Goal: Task Accomplishment & Management: Manage account settings

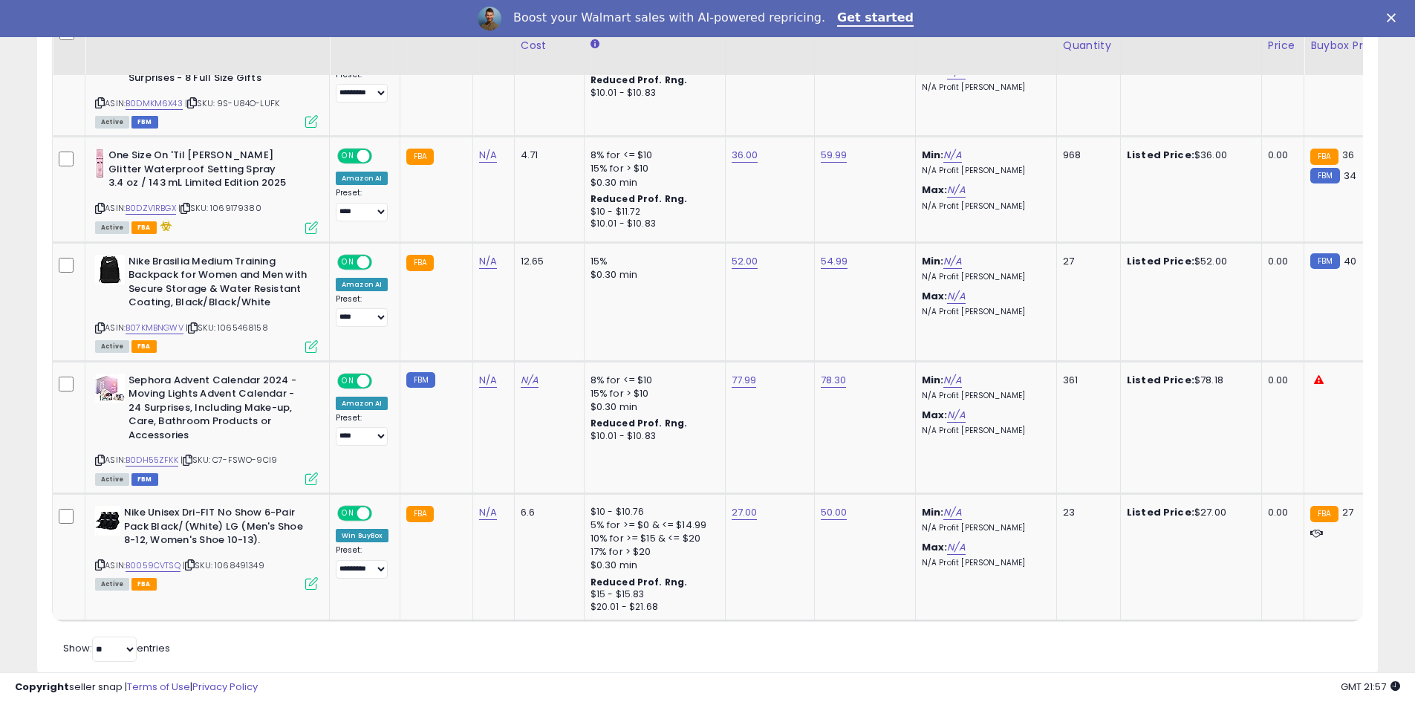
scroll to position [1185, 0]
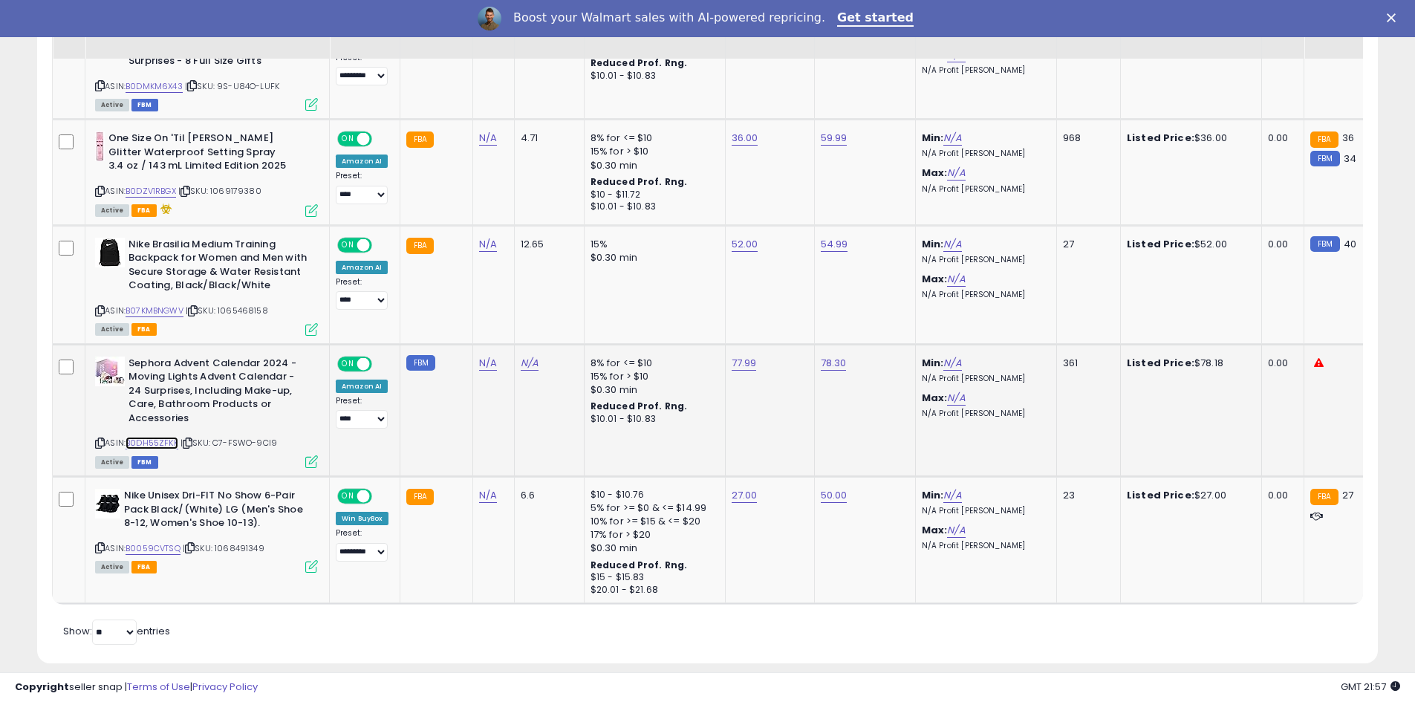
click at [158, 437] on link "B0DH55ZFKK" at bounding box center [152, 443] width 53 height 13
click at [732, 357] on div "77.99" at bounding box center [767, 363] width 71 height 13
click at [732, 356] on link "77.99" at bounding box center [744, 363] width 25 height 15
click at [826, 316] on button "button" at bounding box center [813, 311] width 25 height 22
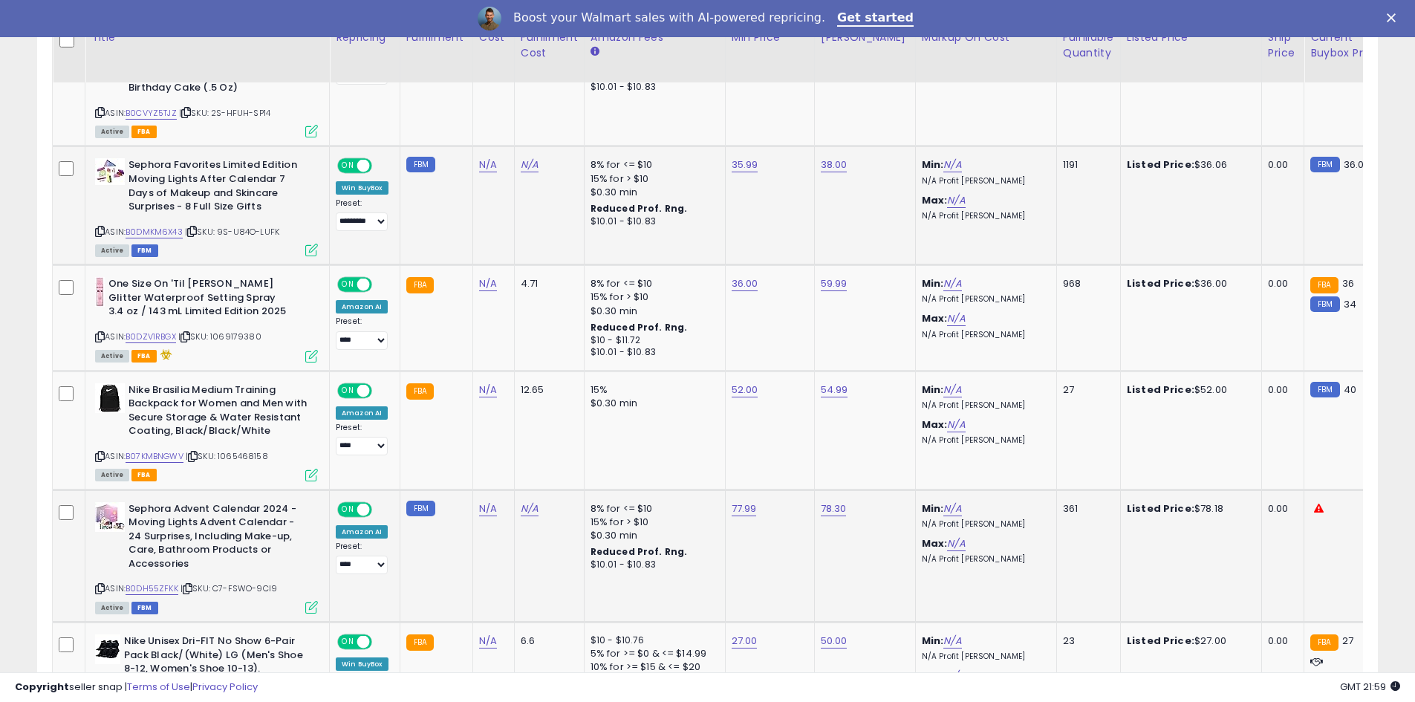
scroll to position [1186, 0]
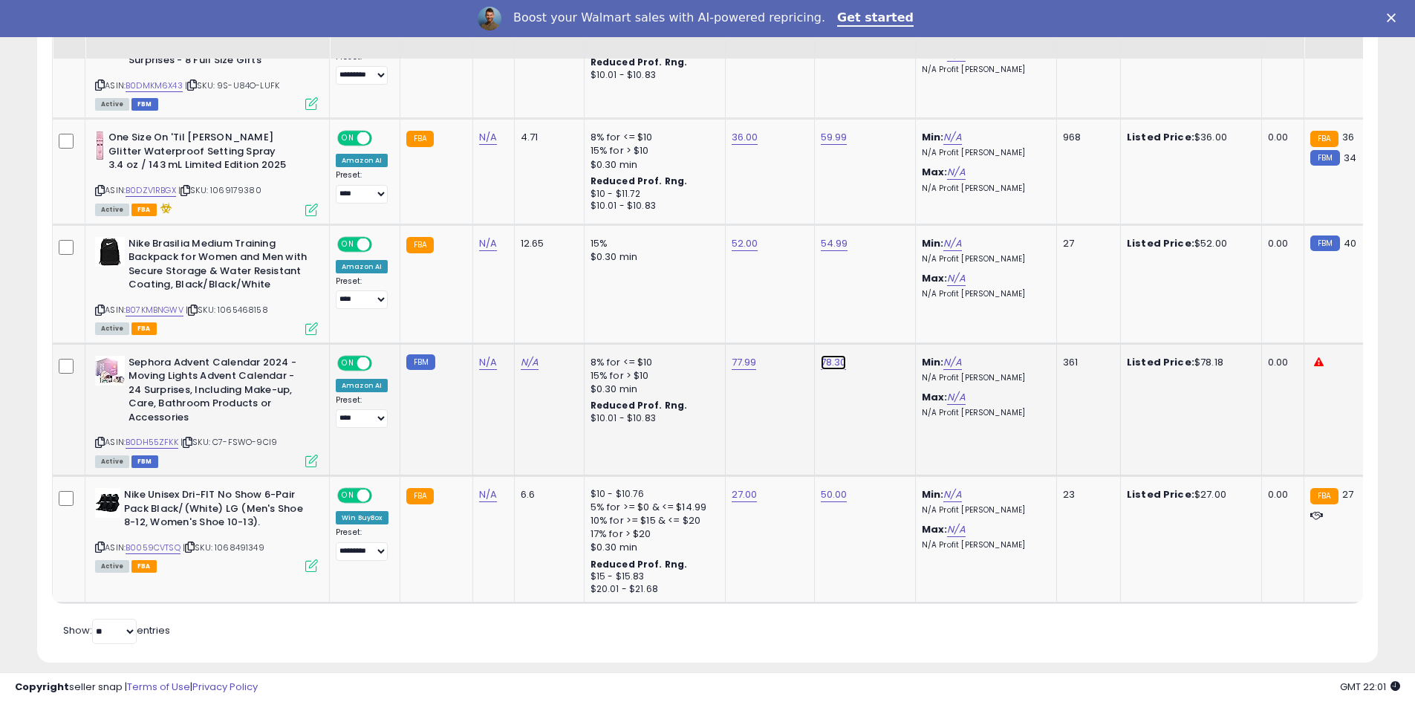
click at [833, 355] on link "78.30" at bounding box center [834, 362] width 26 height 15
drag, startPoint x: 792, startPoint y: 307, endPoint x: 723, endPoint y: 312, distance: 69.2
click at [723, 312] on input "*****" at bounding box center [788, 311] width 132 height 25
type input "*****"
click at [876, 309] on icon "submit" at bounding box center [872, 309] width 9 height 9
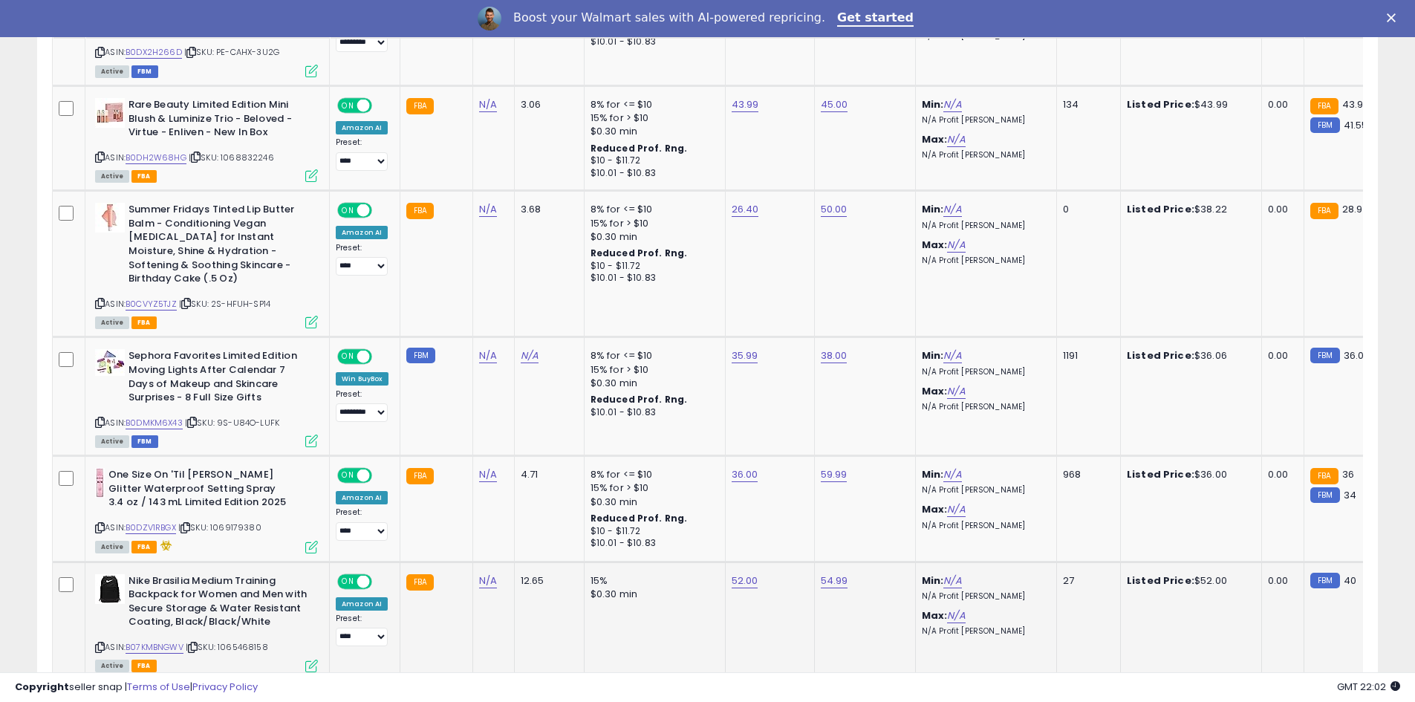
scroll to position [815, 0]
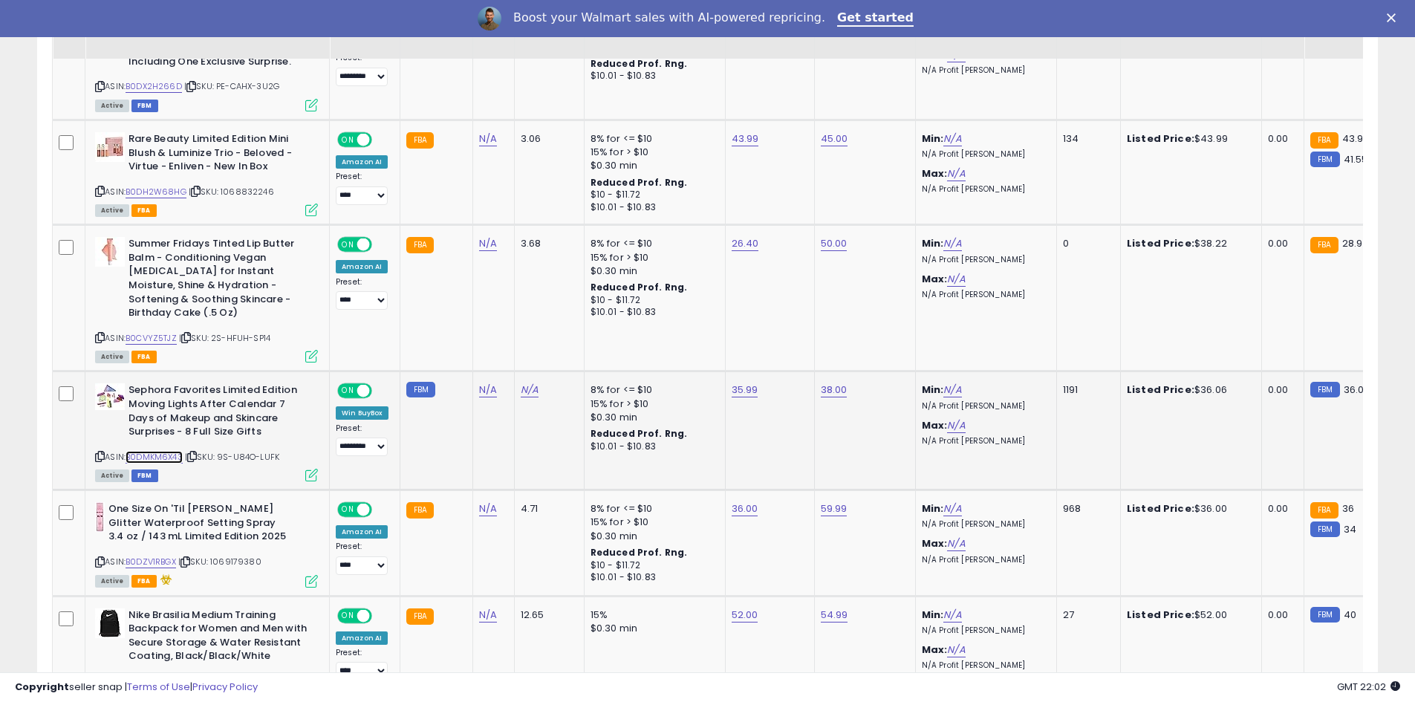
click at [150, 451] on link "B0DMKM6X43" at bounding box center [154, 457] width 57 height 13
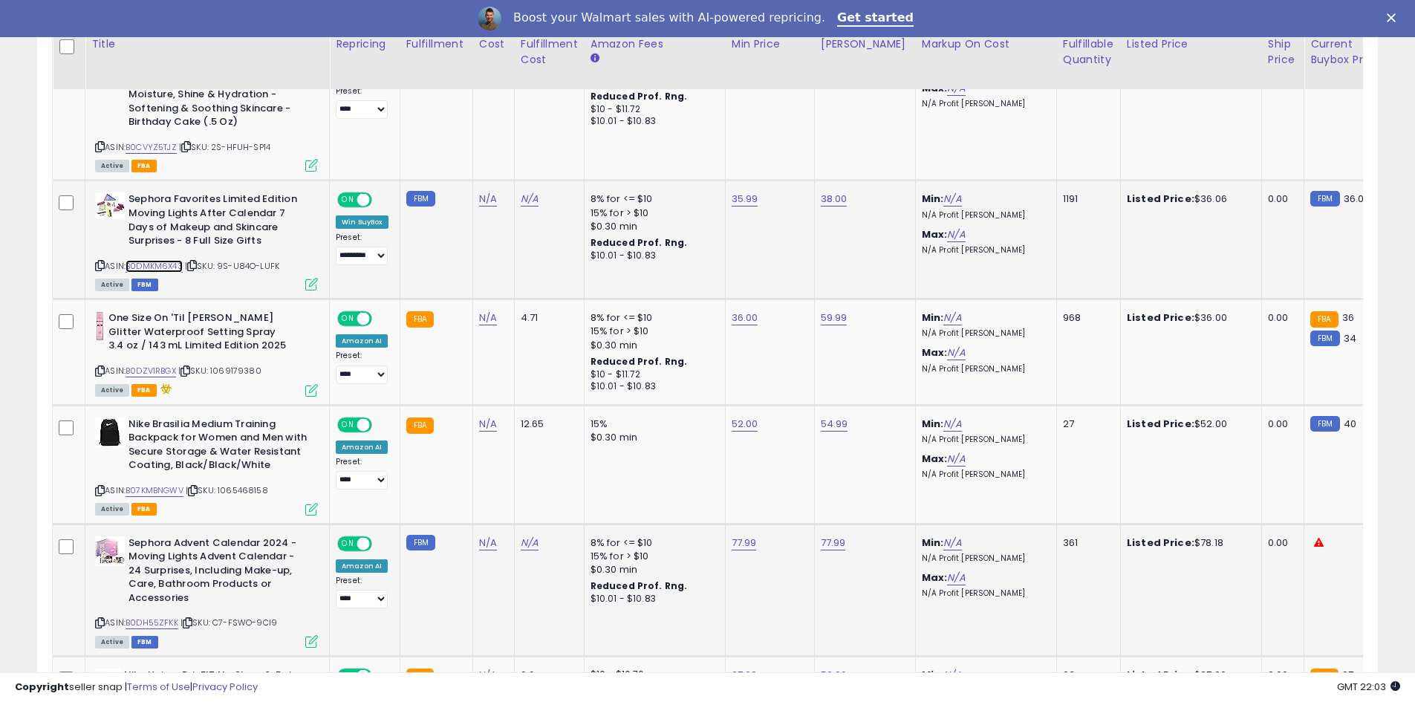
scroll to position [1038, 0]
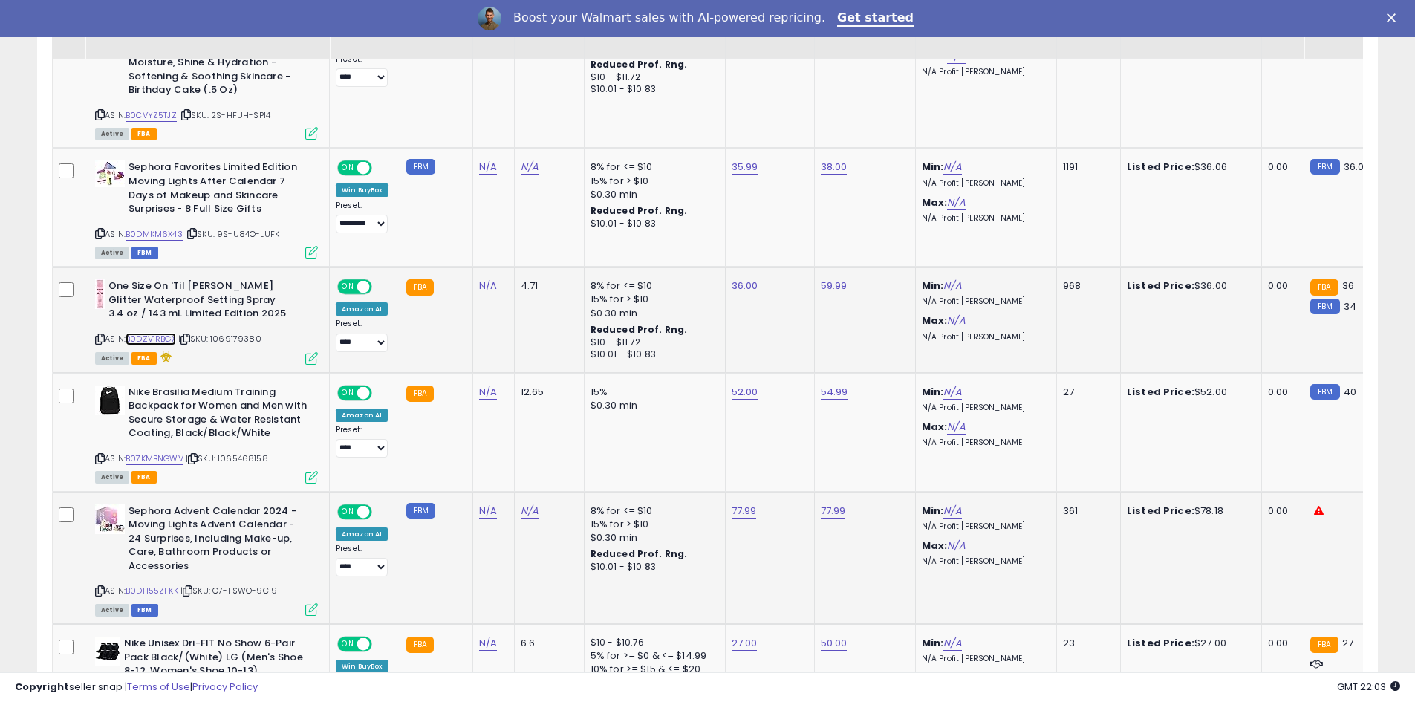
click at [149, 333] on link "B0DZV1RBGX" at bounding box center [151, 339] width 51 height 13
click at [172, 585] on link "B0DH55ZFKK" at bounding box center [152, 591] width 53 height 13
